Goal: Book appointment/travel/reservation

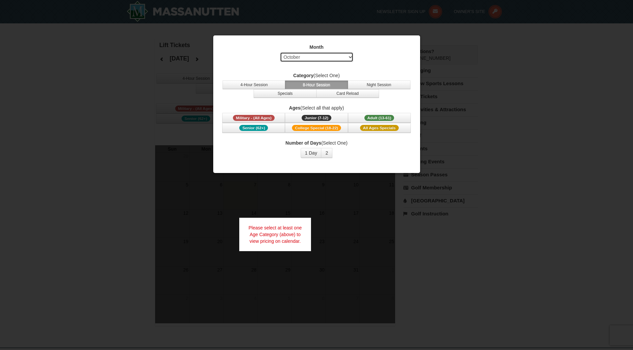
click at [351, 57] on select "Select October November December January February March April May June July Aug…" at bounding box center [316, 57] width 73 height 10
select select "12"
click at [280, 52] on select "Select October November December January February March April May June July Aug…" at bounding box center [316, 57] width 73 height 10
click at [305, 153] on button "1 Day" at bounding box center [311, 153] width 21 height 10
click at [329, 155] on button "2" at bounding box center [326, 153] width 11 height 10
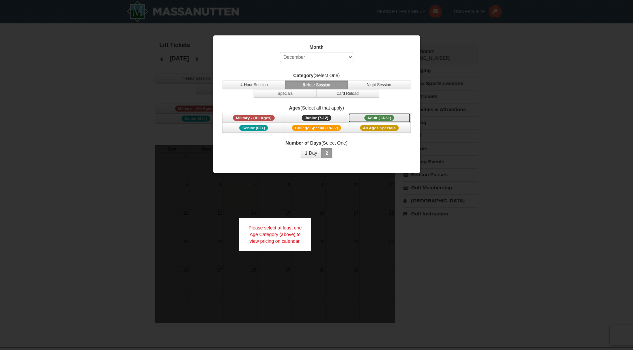
click at [374, 118] on span "Adult (13-61)" at bounding box center [379, 118] width 30 height 6
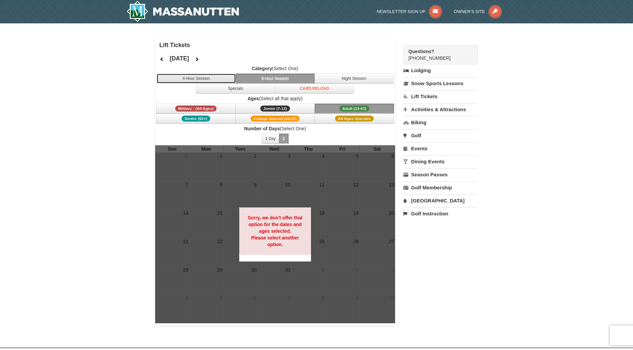
click at [214, 81] on button "4-Hour Session" at bounding box center [195, 78] width 79 height 10
click at [199, 58] on icon at bounding box center [196, 59] width 5 height 5
click at [164, 59] on icon at bounding box center [161, 59] width 5 height 5
click at [163, 59] on icon at bounding box center [161, 59] width 5 height 5
click at [162, 59] on icon at bounding box center [161, 59] width 5 height 5
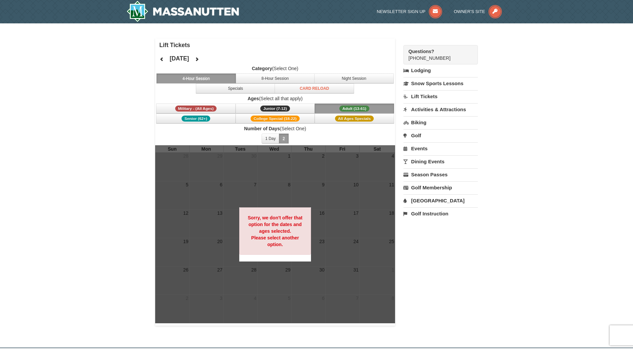
click at [346, 109] on span "Adult (13-61)" at bounding box center [354, 108] width 30 height 6
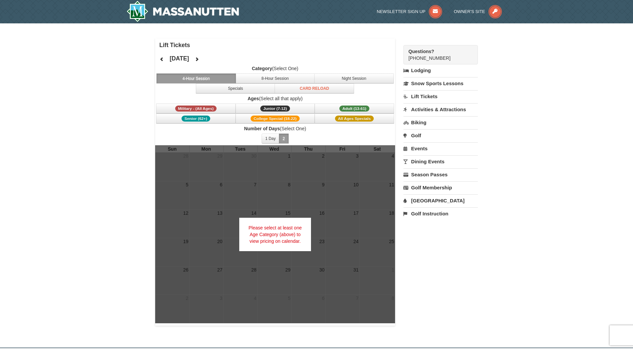
click at [430, 96] on link "Lift Tickets" at bounding box center [440, 96] width 74 height 12
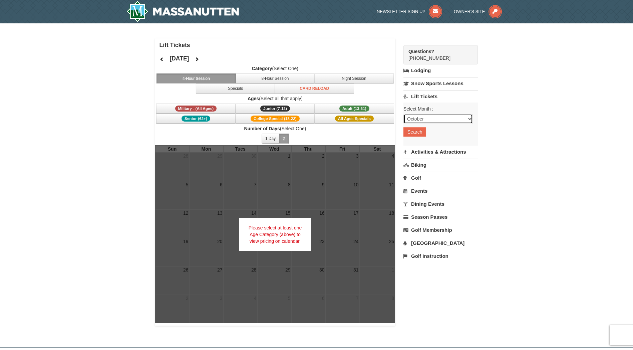
click at [465, 119] on select "October November December January February March April May June July August Sep…" at bounding box center [437, 119] width 69 height 10
select select "12"
click at [403, 114] on select "October November December January February March April May June July August Sep…" at bounding box center [437, 119] width 69 height 10
click at [422, 134] on button "Search" at bounding box center [414, 131] width 23 height 9
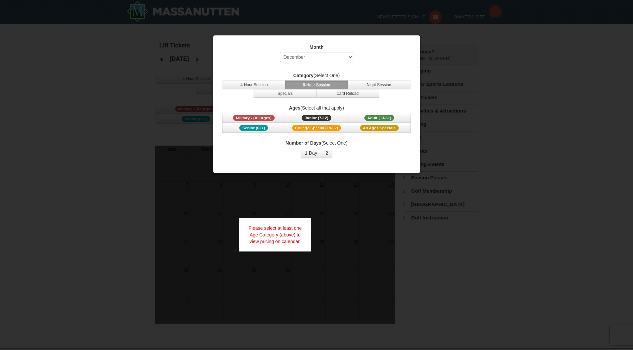
select select "12"
click at [387, 117] on span "Adult (13-61)" at bounding box center [379, 118] width 30 height 6
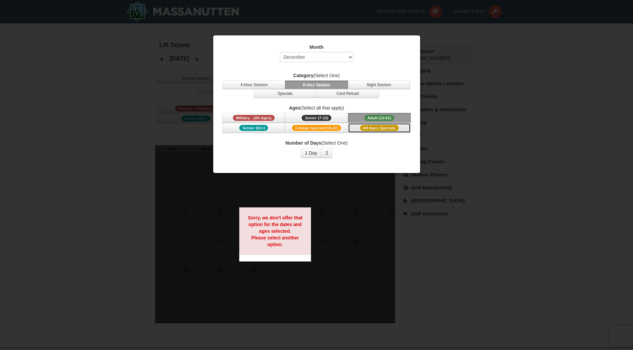
click at [392, 129] on span "All Ages Specials" at bounding box center [379, 128] width 39 height 6
click at [260, 83] on button "4-Hour Session" at bounding box center [254, 84] width 63 height 9
click at [308, 86] on button "8-Hour Session" at bounding box center [316, 84] width 63 height 9
click at [293, 228] on div "Sorry, we don't offer that option for the dates and ages selected. Please selec…" at bounding box center [275, 230] width 72 height 47
click at [509, 244] on div at bounding box center [316, 175] width 633 height 350
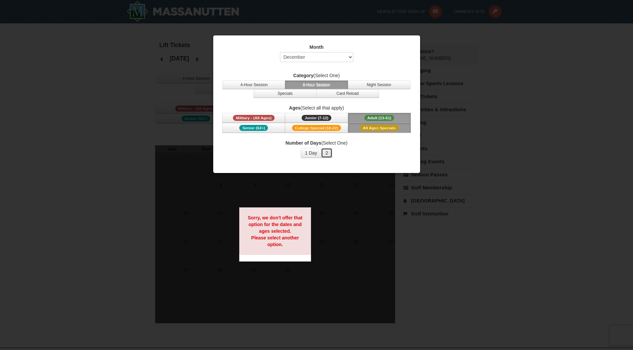
click at [327, 153] on button "2" at bounding box center [326, 153] width 11 height 10
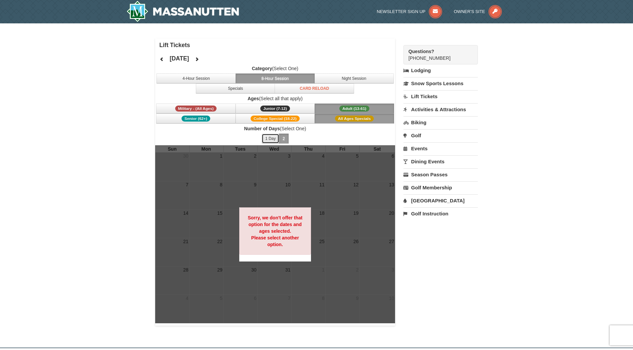
click at [270, 137] on button "1 Day" at bounding box center [271, 138] width 18 height 10
click at [342, 120] on span "All Ages Specials" at bounding box center [354, 118] width 39 height 6
click at [346, 108] on span "Adult (13-61)" at bounding box center [354, 108] width 30 height 6
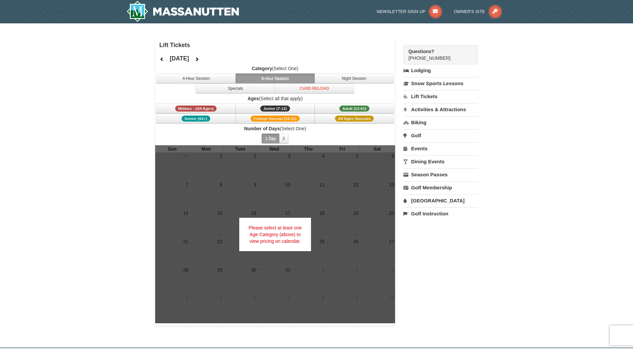
click at [419, 71] on link "Lodging" at bounding box center [440, 70] width 74 height 12
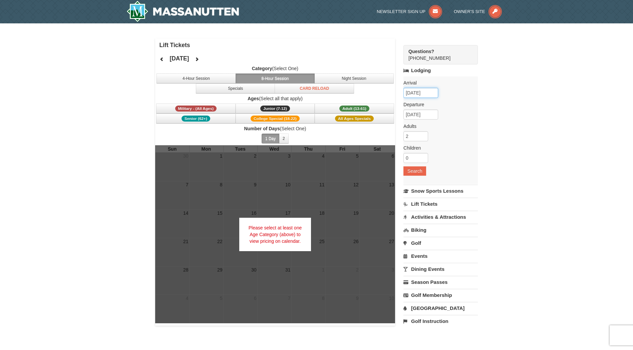
click at [434, 93] on input "10/07/2025" at bounding box center [420, 93] width 35 height 10
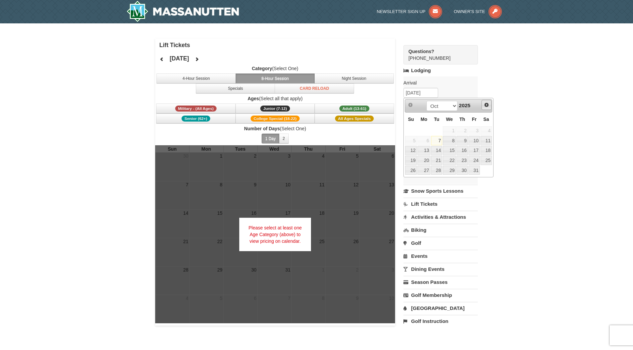
click at [488, 106] on span "Next" at bounding box center [486, 104] width 5 height 5
click at [476, 159] on link "26" at bounding box center [473, 159] width 11 height 9
type input "[DATE]"
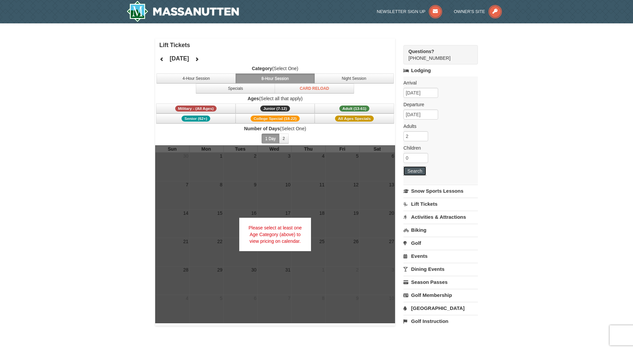
click at [419, 169] on button "Search" at bounding box center [414, 170] width 23 height 9
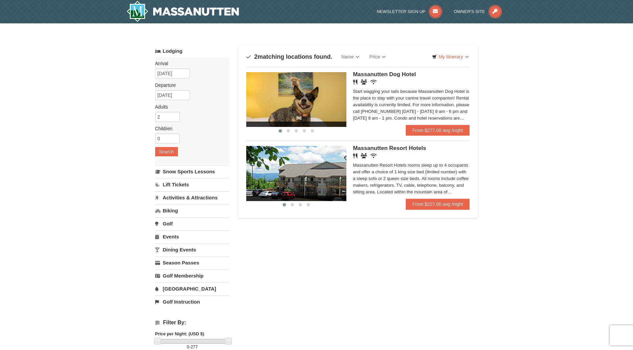
click at [174, 184] on link "Lift Tickets" at bounding box center [192, 184] width 74 height 12
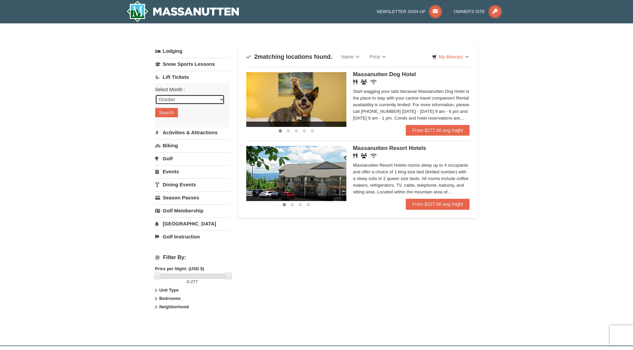
click at [223, 99] on select "October November December January February March April May June July August Sep…" at bounding box center [189, 99] width 69 height 10
select select "12"
click at [155, 94] on select "October November December January February March April May June July August Sep…" at bounding box center [189, 99] width 69 height 10
click at [168, 116] on button "Search" at bounding box center [166, 112] width 23 height 9
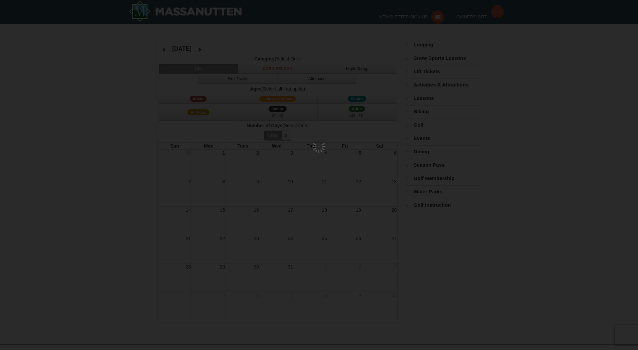
select select "12"
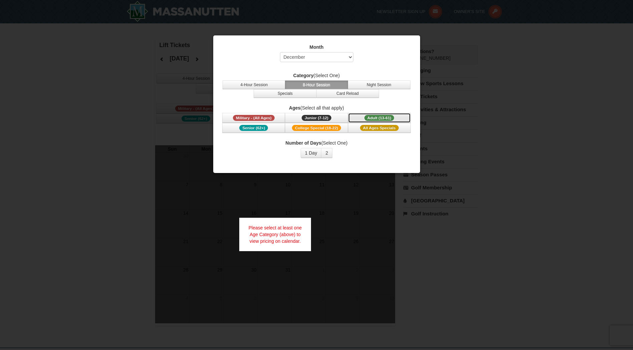
click at [377, 117] on span "Adult (13-61)" at bounding box center [379, 118] width 30 height 6
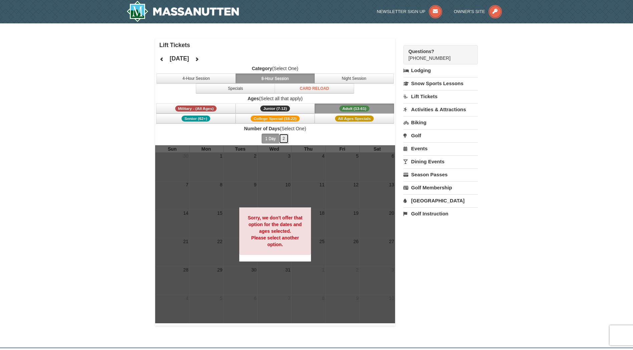
click at [280, 138] on button "2" at bounding box center [284, 138] width 10 height 10
click at [472, 10] on span "Owner's Site" at bounding box center [469, 11] width 31 height 5
